Goal: Check status: Check status

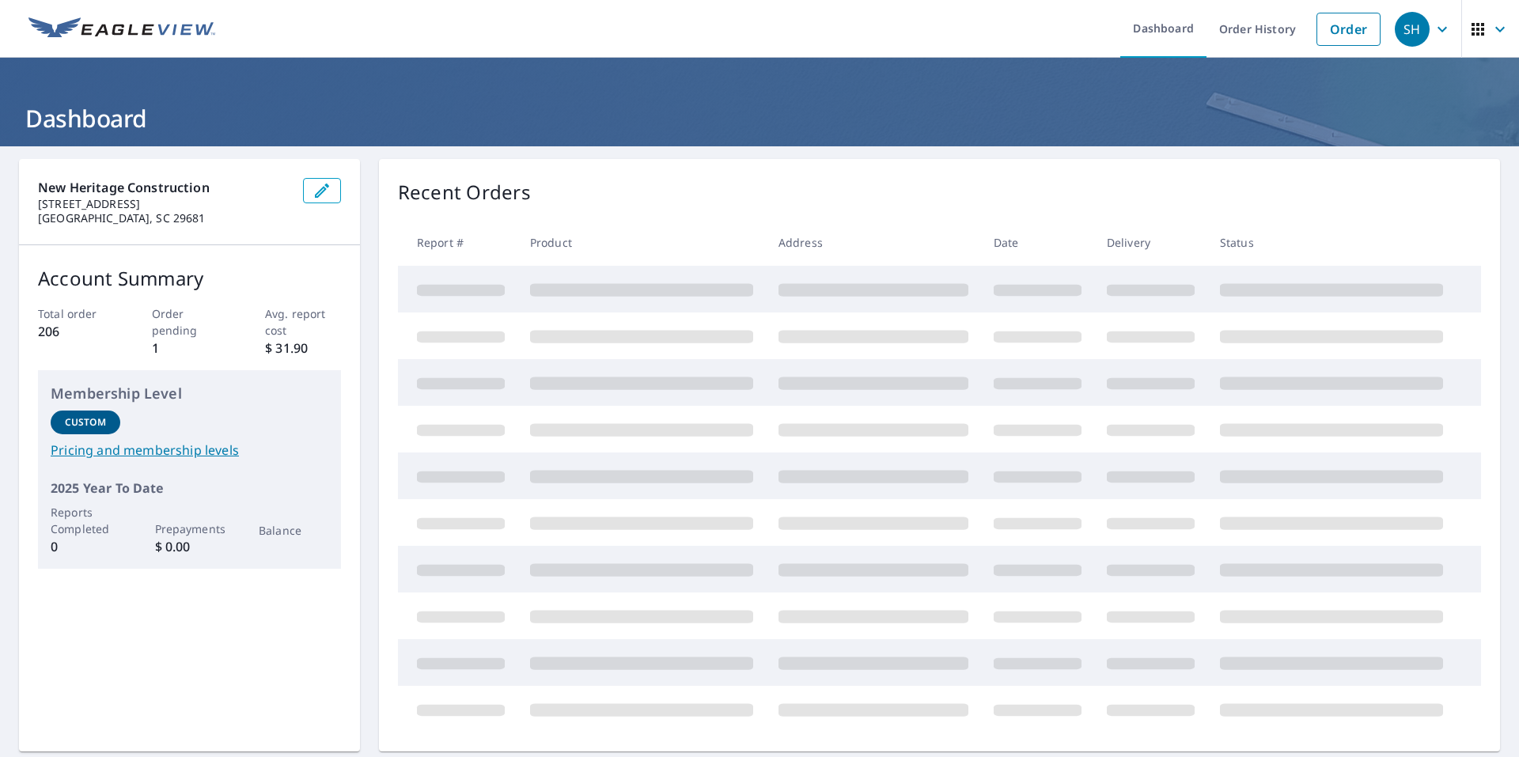
click at [1433, 28] on icon "button" at bounding box center [1442, 29] width 19 height 19
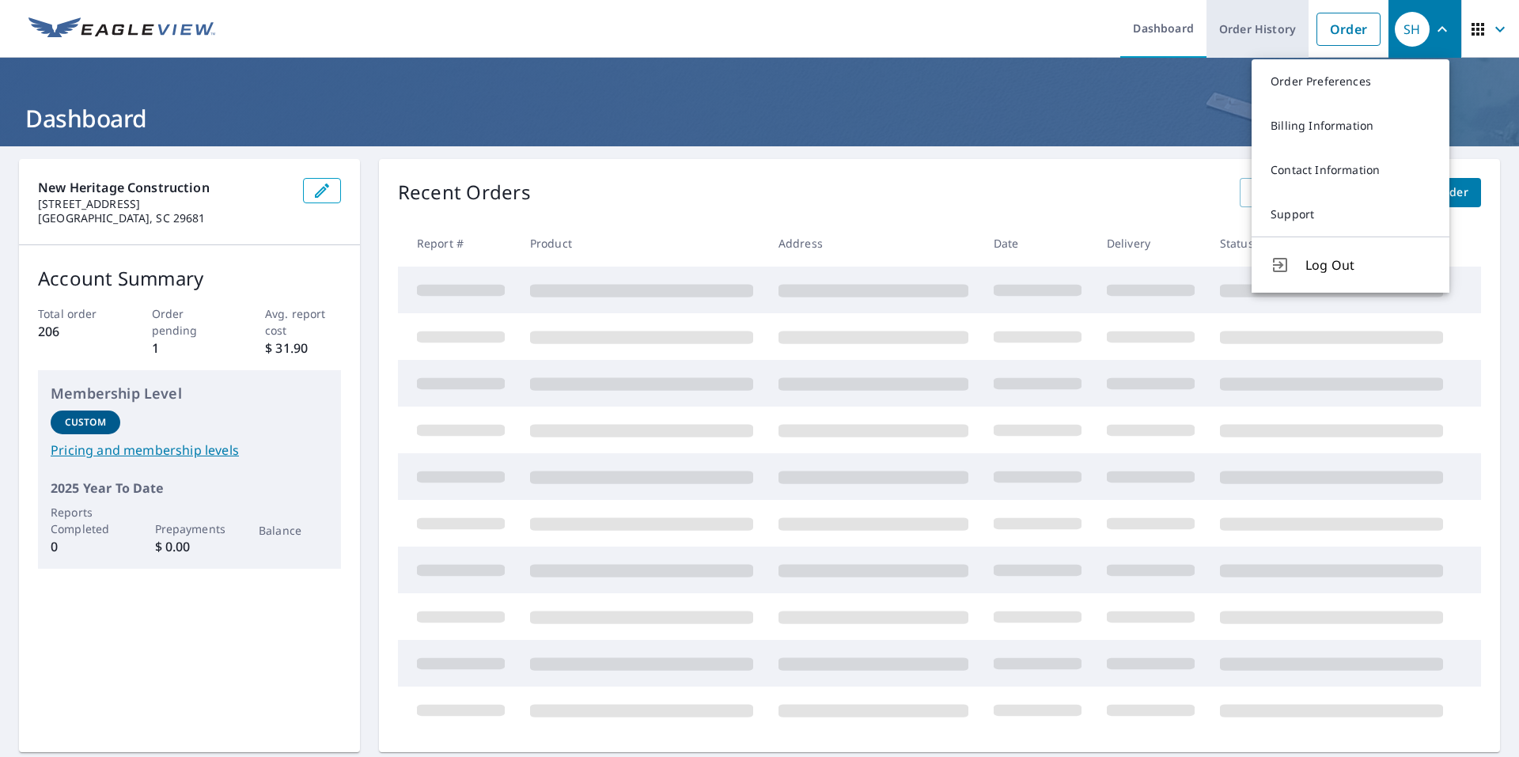
click at [1280, 18] on link "Order History" at bounding box center [1257, 29] width 102 height 58
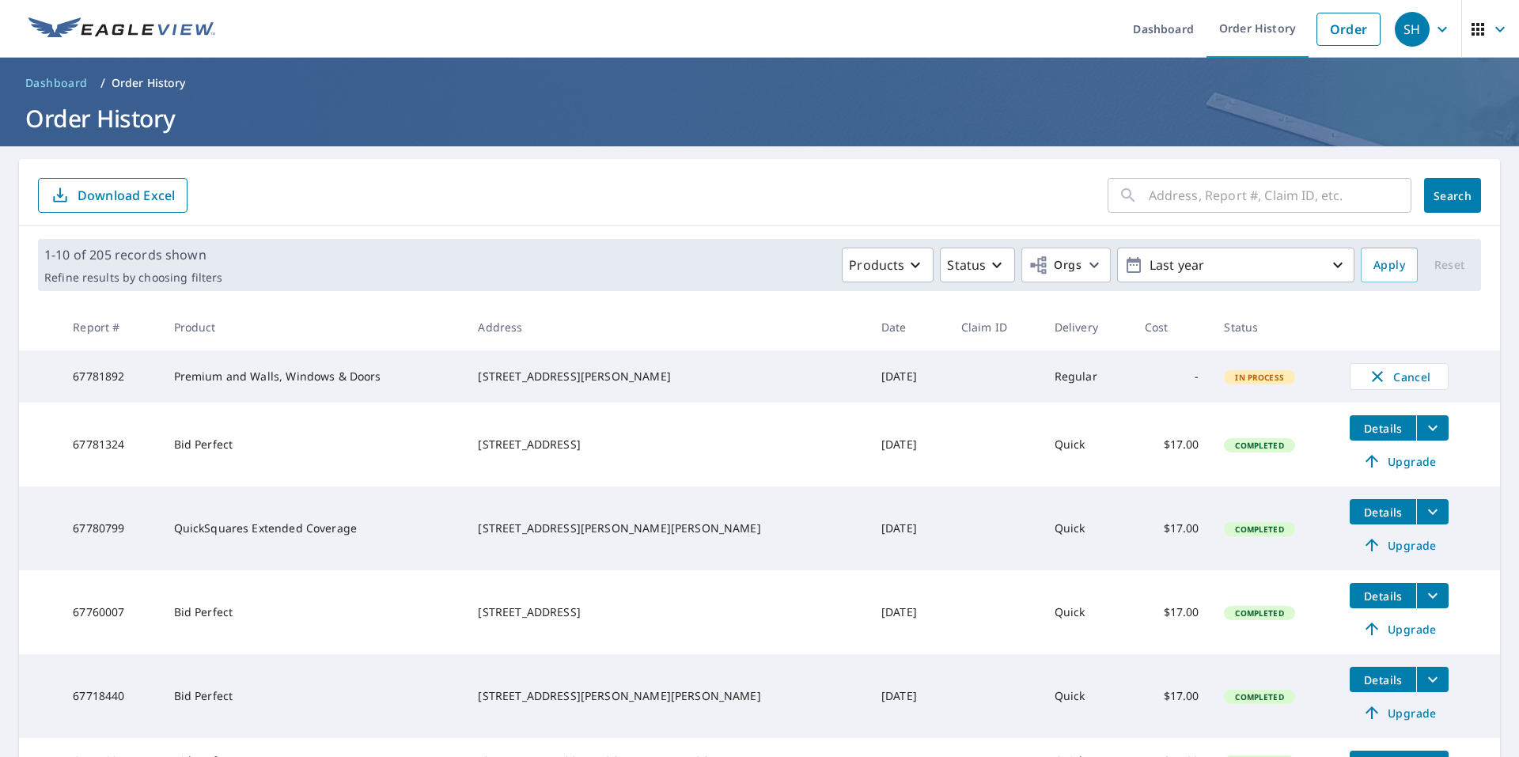
click at [1149, 200] on input "text" at bounding box center [1280, 195] width 263 height 44
paste input "[STREET_ADDRESS][PERSON_NAME]"
type input "[STREET_ADDRESS][PERSON_NAME]"
click at [1437, 198] on span "Search" at bounding box center [1453, 195] width 32 height 15
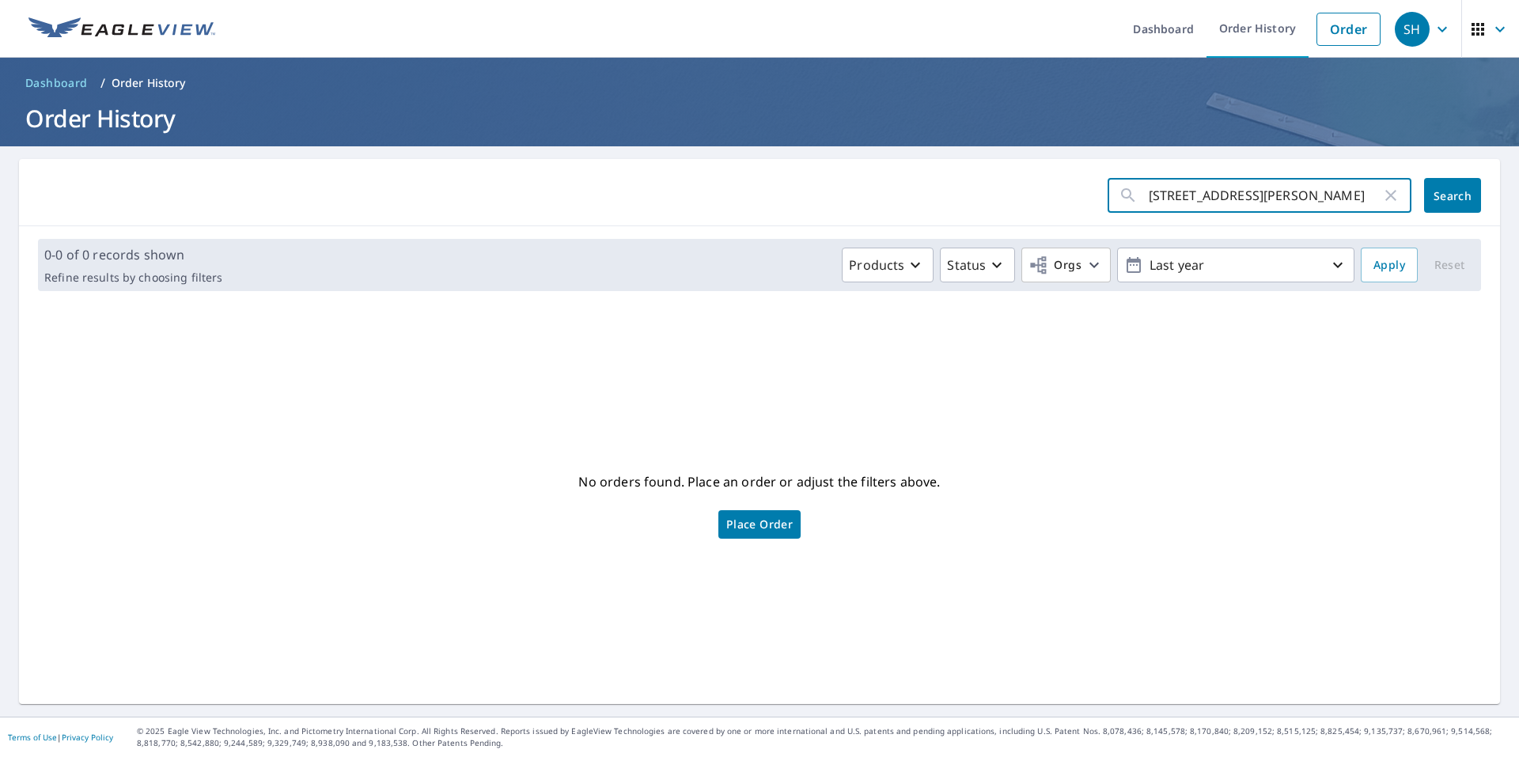
drag, startPoint x: 1355, startPoint y: 197, endPoint x: 1287, endPoint y: 205, distance: 68.5
click at [1287, 205] on input "[STREET_ADDRESS][PERSON_NAME]" at bounding box center [1265, 195] width 233 height 44
type input "30 [PERSON_NAME] Cir Greenvill"
click button "Search" at bounding box center [1452, 195] width 57 height 35
drag, startPoint x: 1295, startPoint y: 195, endPoint x: 1227, endPoint y: 203, distance: 68.5
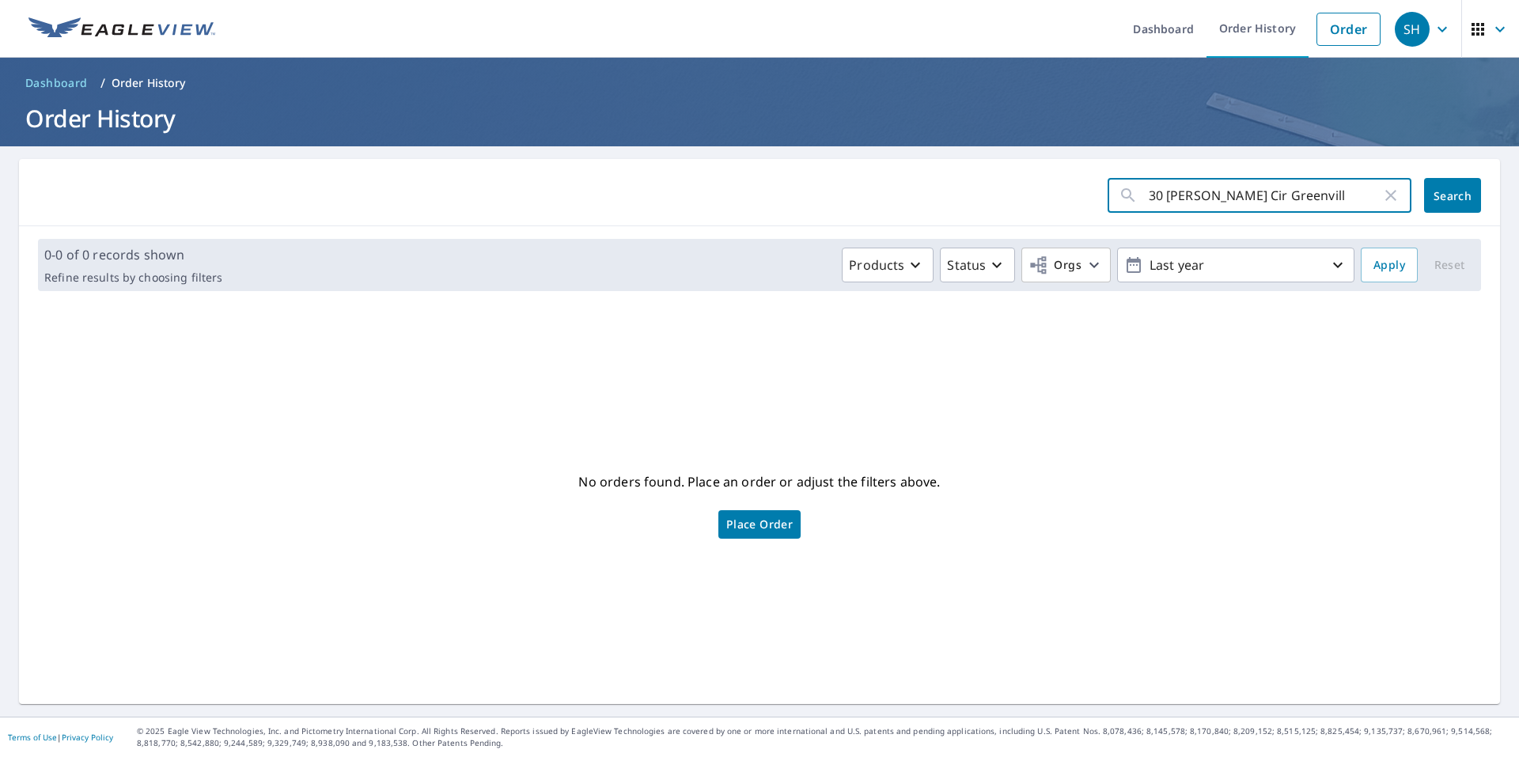
click at [1227, 203] on input "30 [PERSON_NAME] Cir Greenvill" at bounding box center [1265, 195] width 233 height 44
type input "30 [PERSON_NAME] Cir"
click button "Search" at bounding box center [1452, 195] width 57 height 35
drag, startPoint x: 1261, startPoint y: 202, endPoint x: 1157, endPoint y: 207, distance: 104.6
click at [1157, 207] on input "30 [PERSON_NAME] Cir" at bounding box center [1265, 195] width 233 height 44
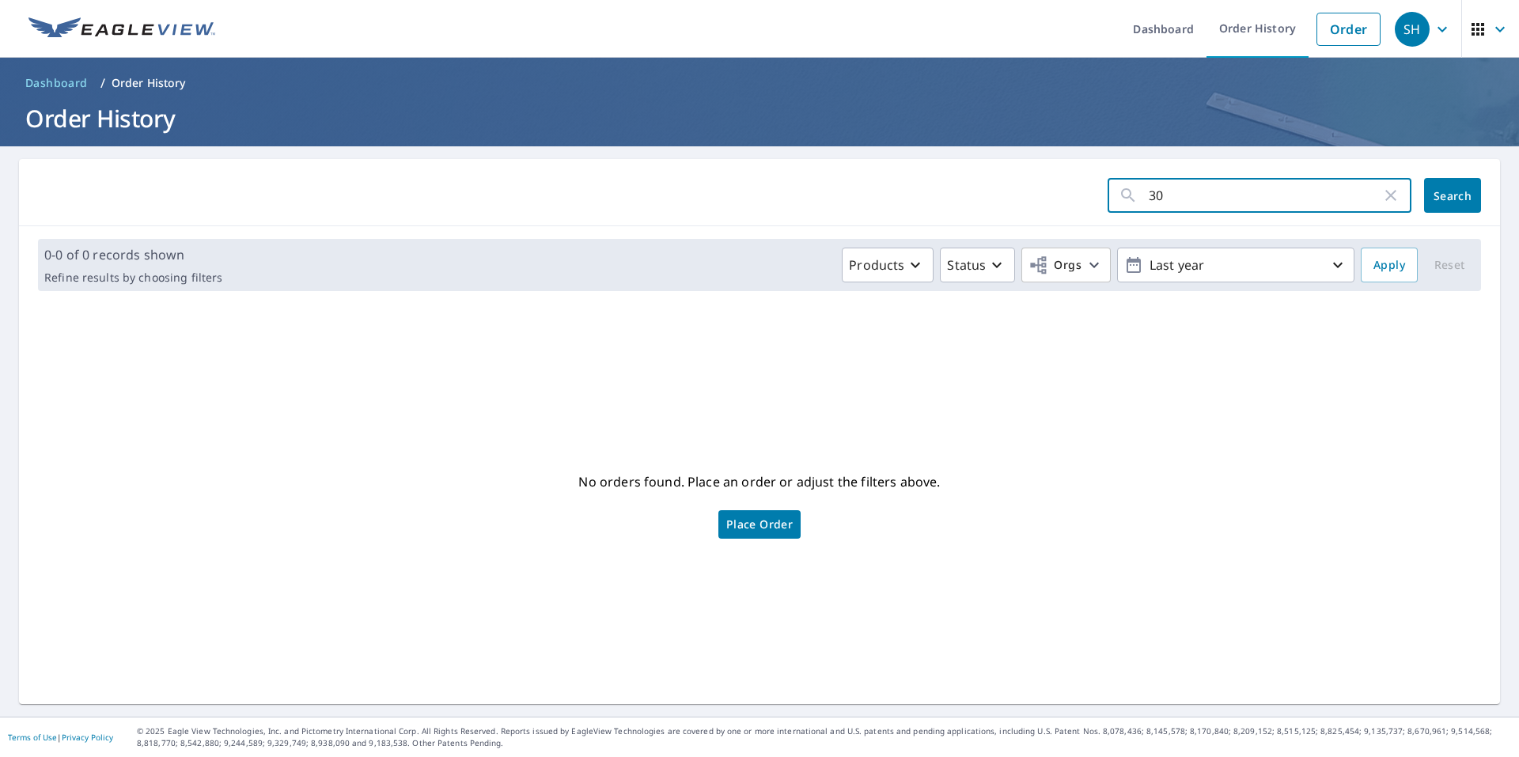
type input "3"
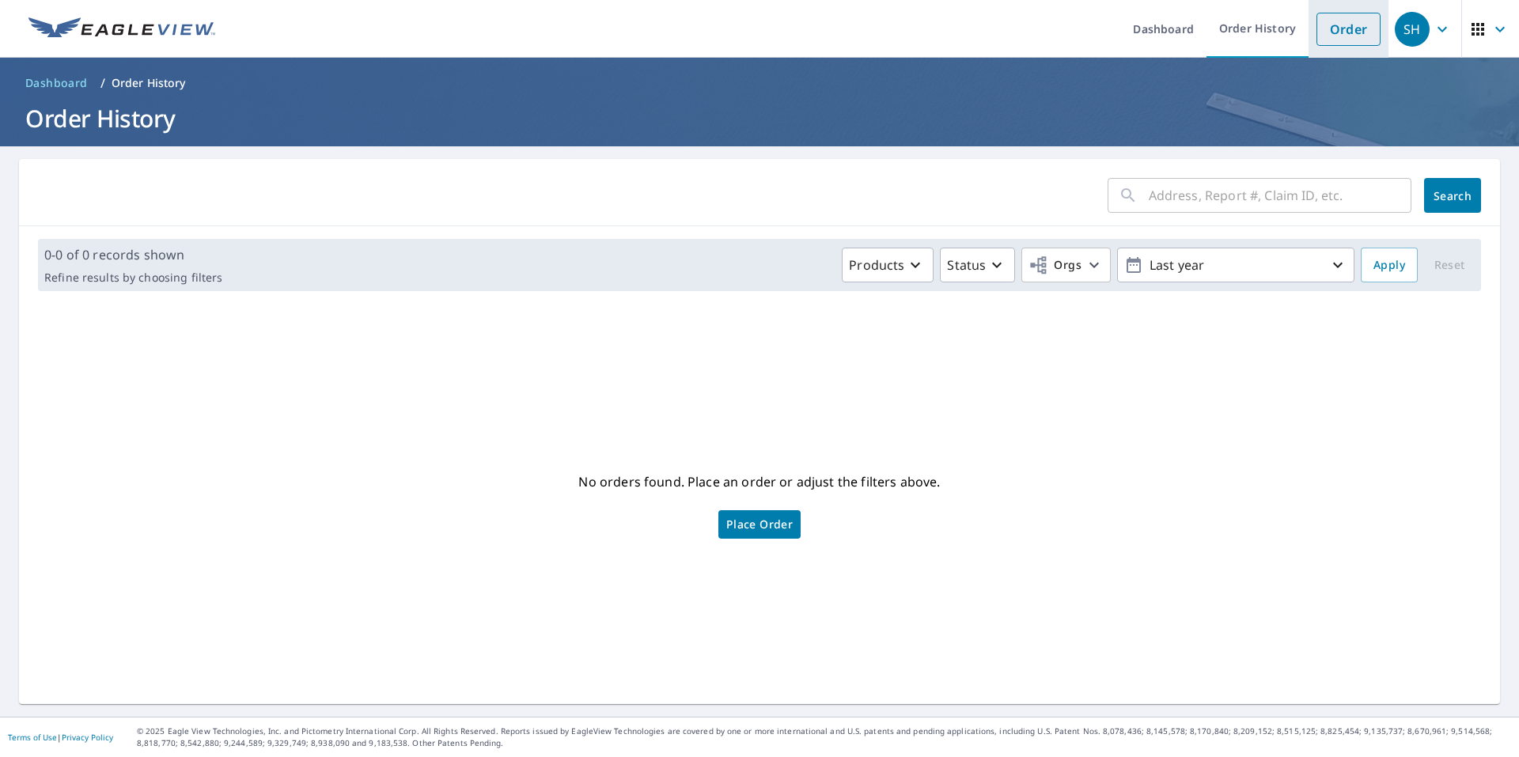
click at [1353, 32] on link "Order" at bounding box center [1348, 29] width 64 height 33
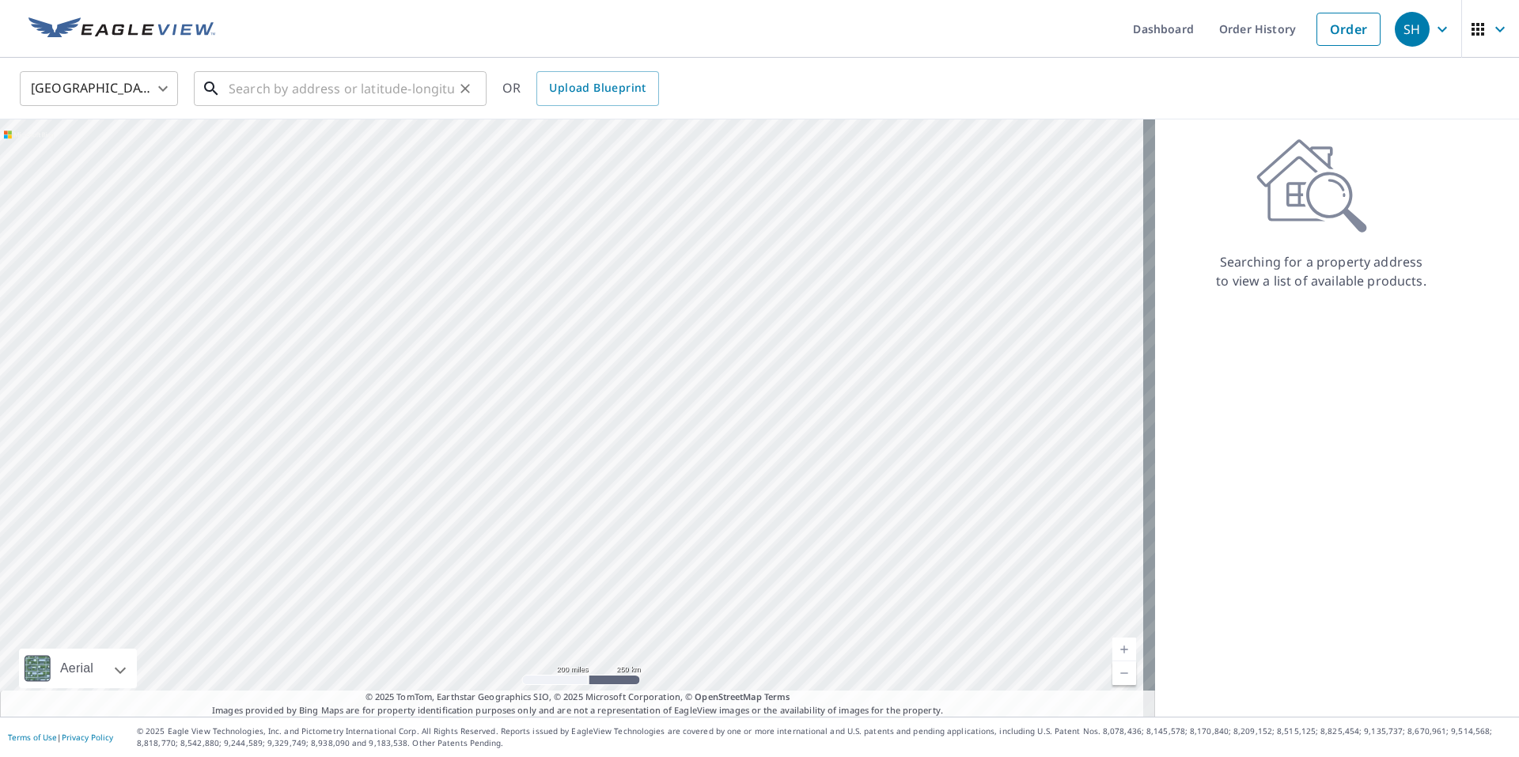
click at [290, 79] on input "text" at bounding box center [341, 88] width 225 height 44
paste input "[STREET_ADDRESS][PERSON_NAME]"
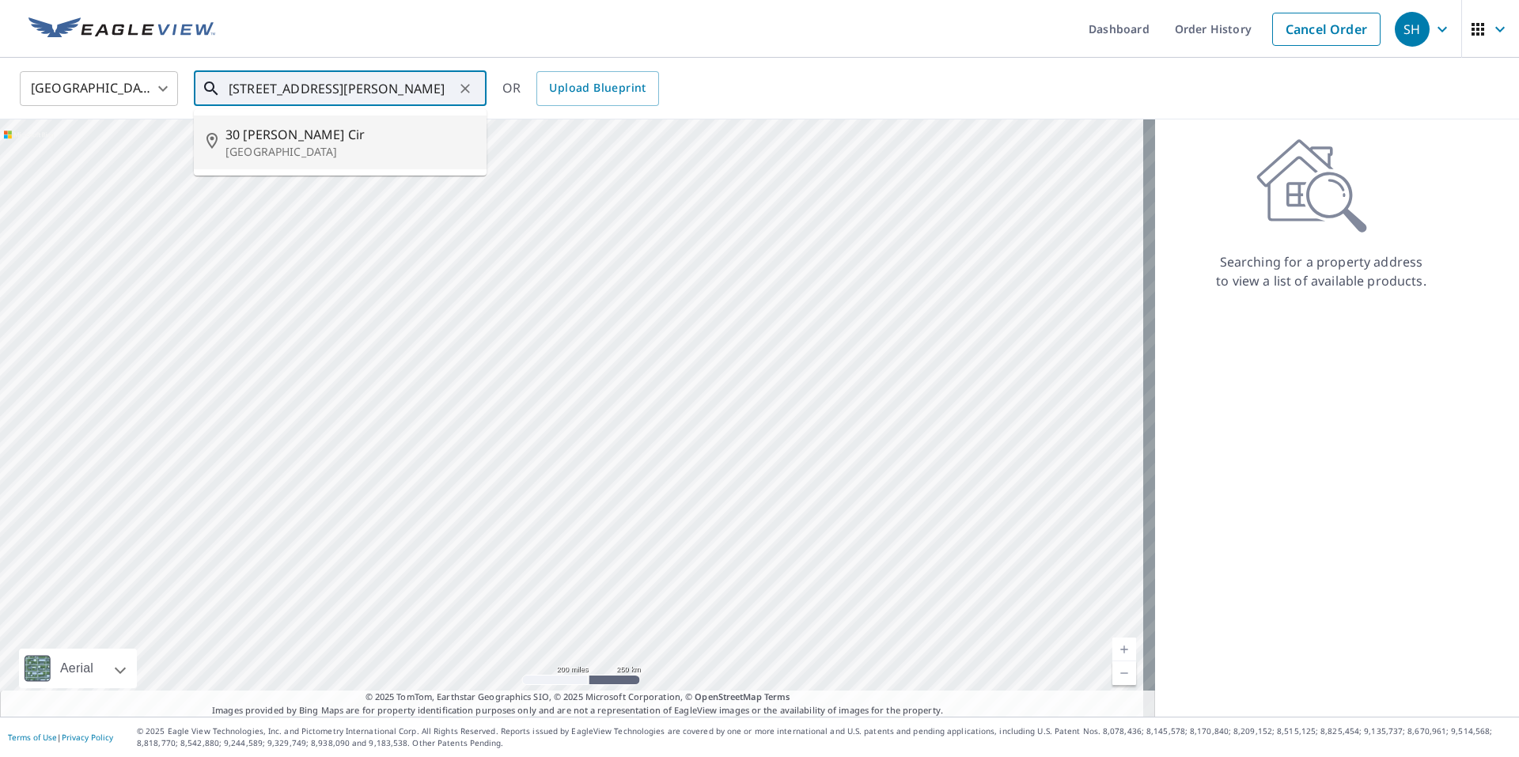
click at [286, 142] on span "30 [PERSON_NAME] Cir" at bounding box center [349, 134] width 248 height 19
type input "[STREET_ADDRESS][PERSON_NAME]"
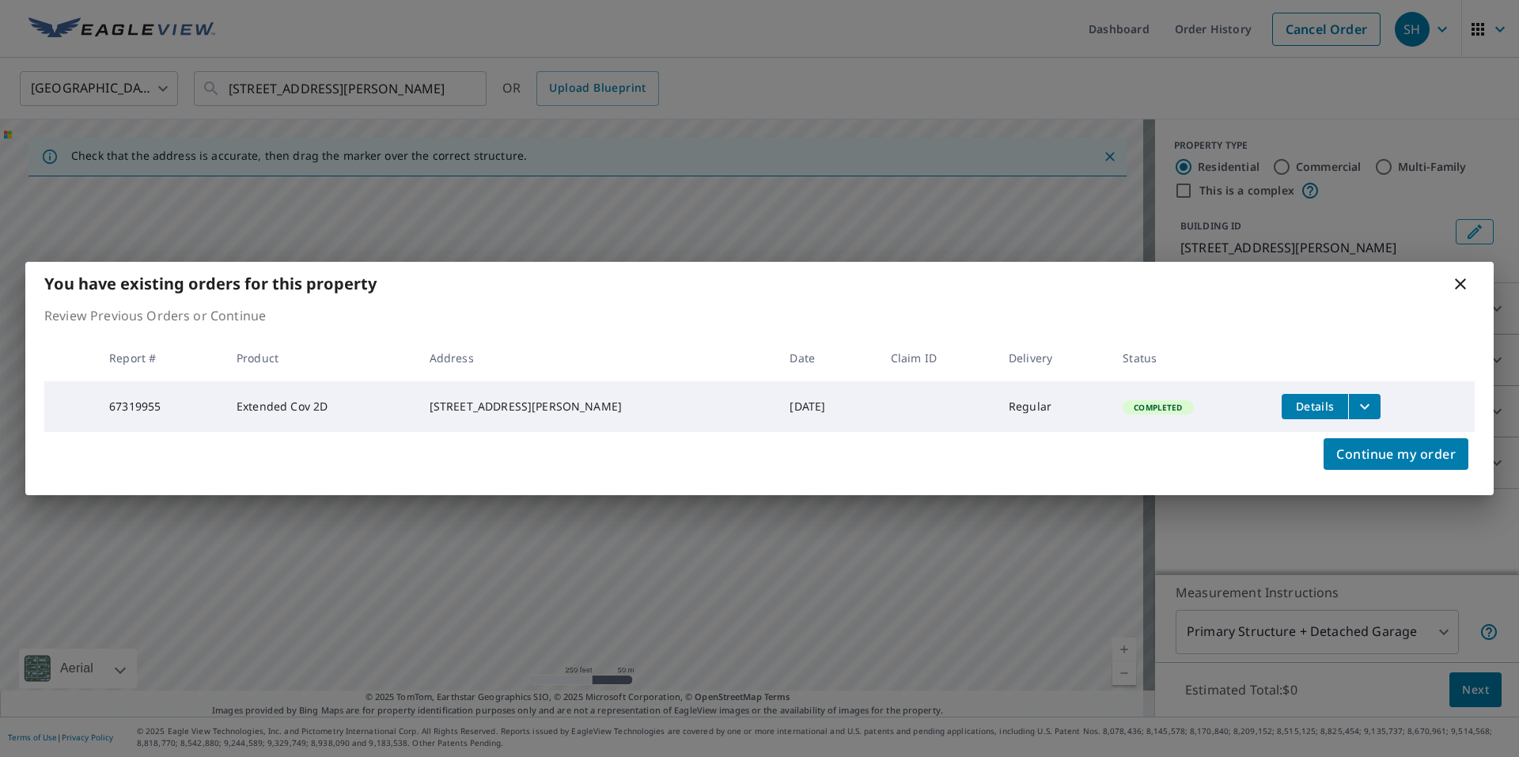
click at [1348, 413] on button "filesDropdownBtn-67319955" at bounding box center [1364, 406] width 32 height 25
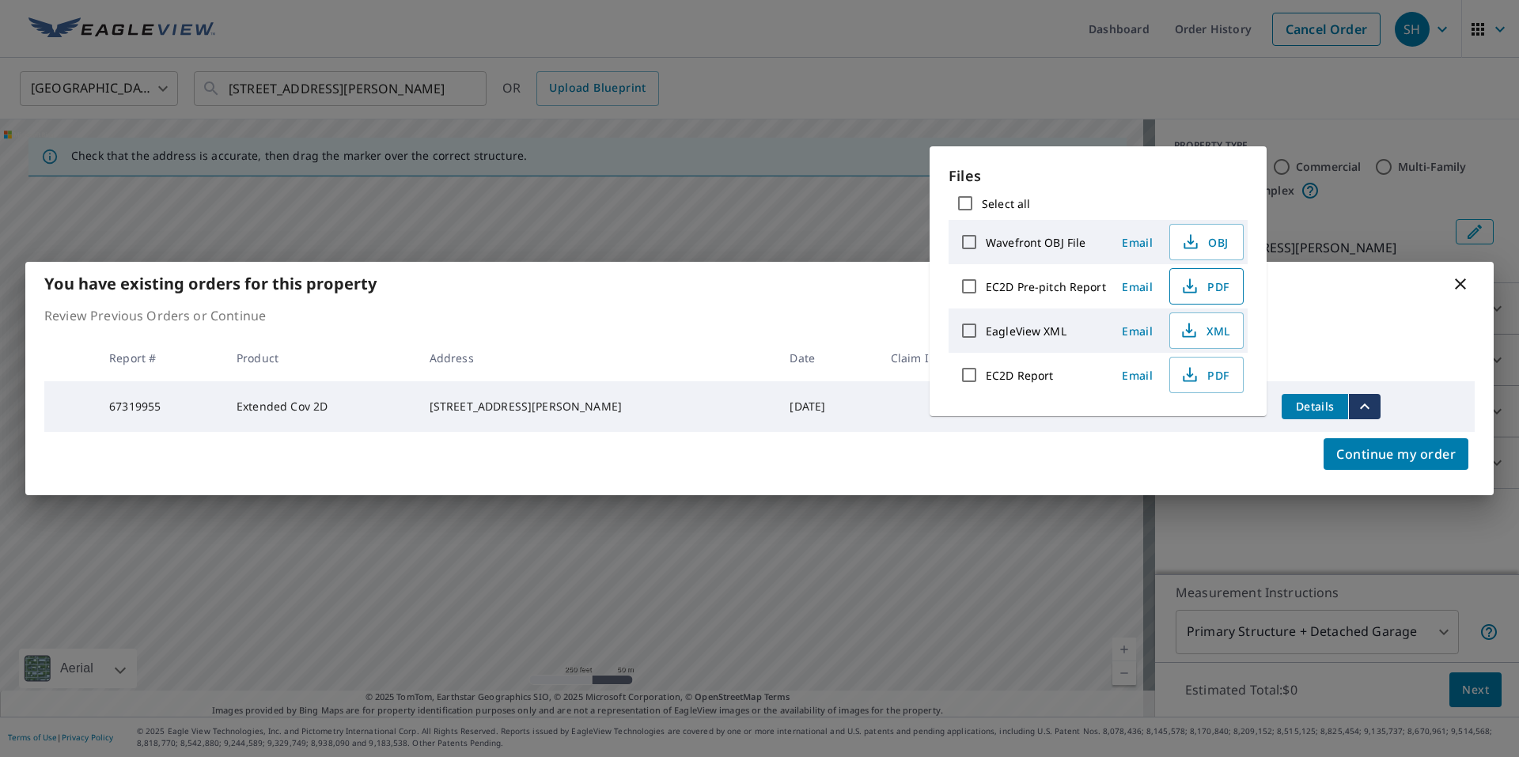
click at [1210, 285] on span "PDF" at bounding box center [1205, 286] width 51 height 19
click at [1203, 378] on span "PDF" at bounding box center [1205, 374] width 51 height 19
